Goal: Check status

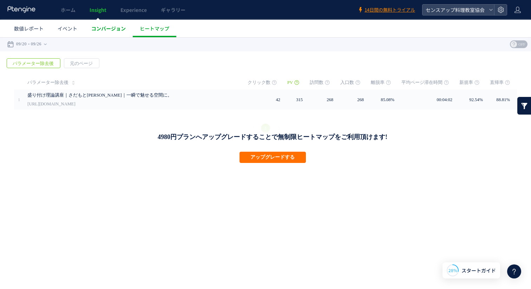
click at [116, 31] on span "コンバージョン" at bounding box center [108, 28] width 34 height 7
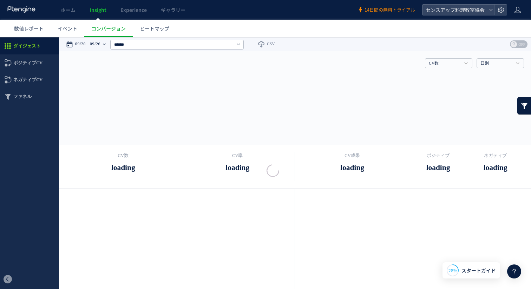
click at [101, 44] on time "09/26" at bounding box center [95, 44] width 11 height 14
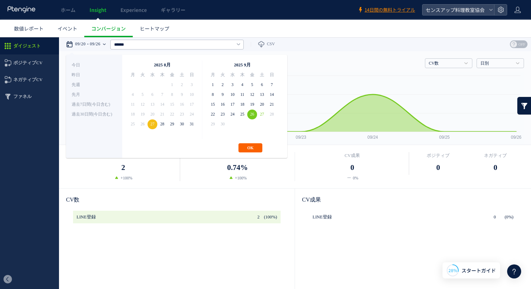
click at [251, 146] on button "OK" at bounding box center [251, 147] width 24 height 9
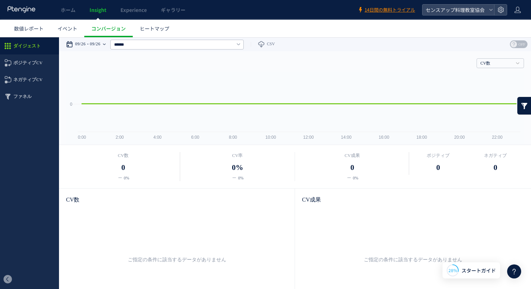
click at [101, 42] on time "09/26" at bounding box center [95, 44] width 11 height 14
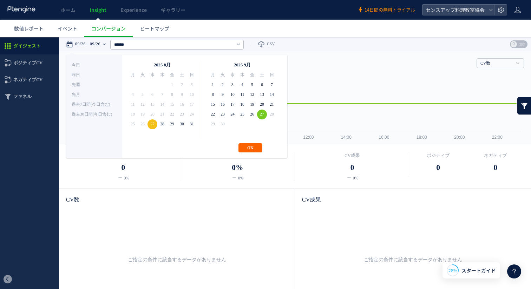
click at [253, 148] on button "OK" at bounding box center [251, 147] width 24 height 9
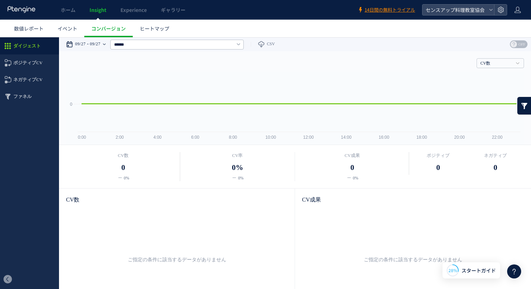
click at [101, 40] on time "09/27" at bounding box center [95, 44] width 11 height 14
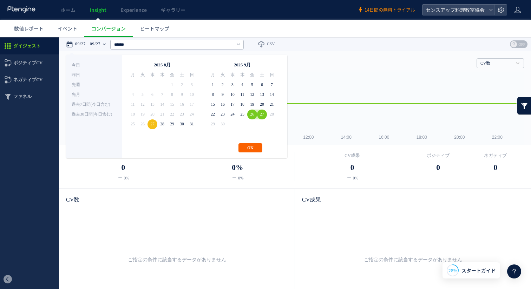
click at [254, 149] on button "OK" at bounding box center [251, 147] width 24 height 9
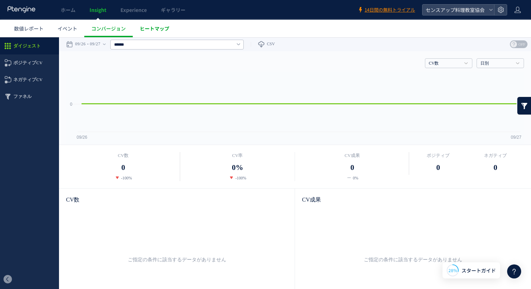
click at [158, 29] on span "ヒートマップ" at bounding box center [155, 28] width 30 height 7
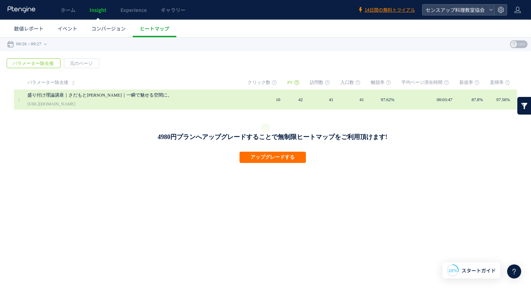
click at [141, 96] on link "盛り付け理論講座｜さだもと[PERSON_NAME]｜一瞬で魅せる空間に。" at bounding box center [118, 95] width 183 height 8
